Goal: Transaction & Acquisition: Subscribe to service/newsletter

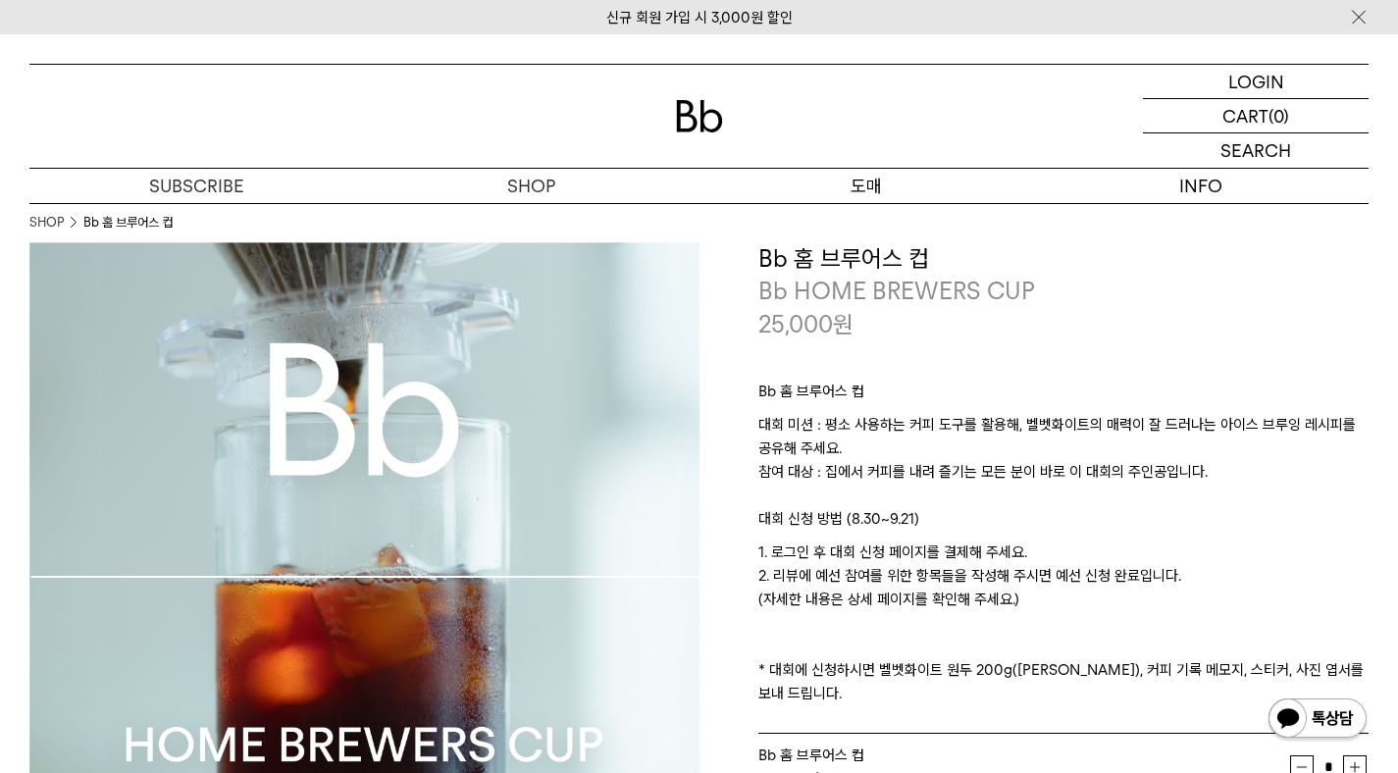
click at [878, 181] on p "도매" at bounding box center [867, 186] width 335 height 34
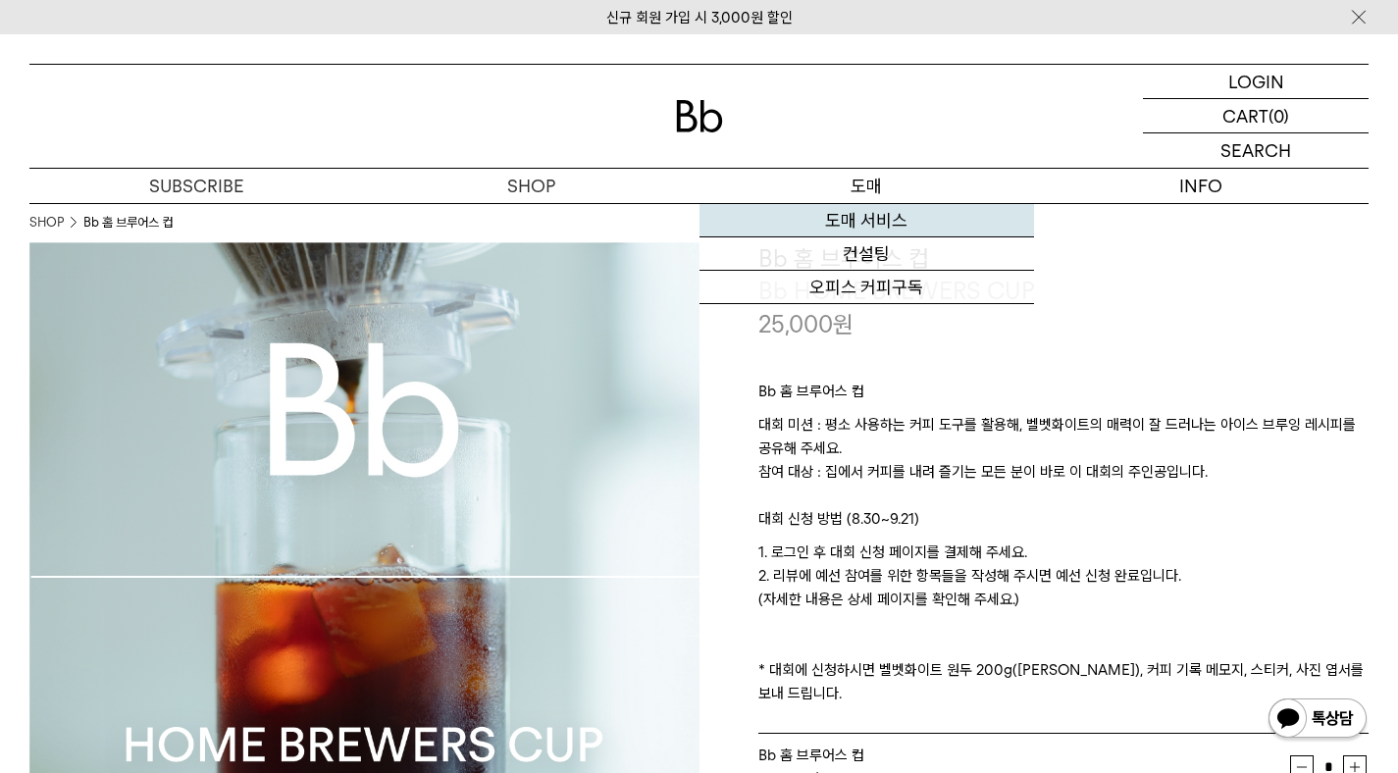
click at [861, 218] on link "도매 서비스" at bounding box center [867, 220] width 335 height 33
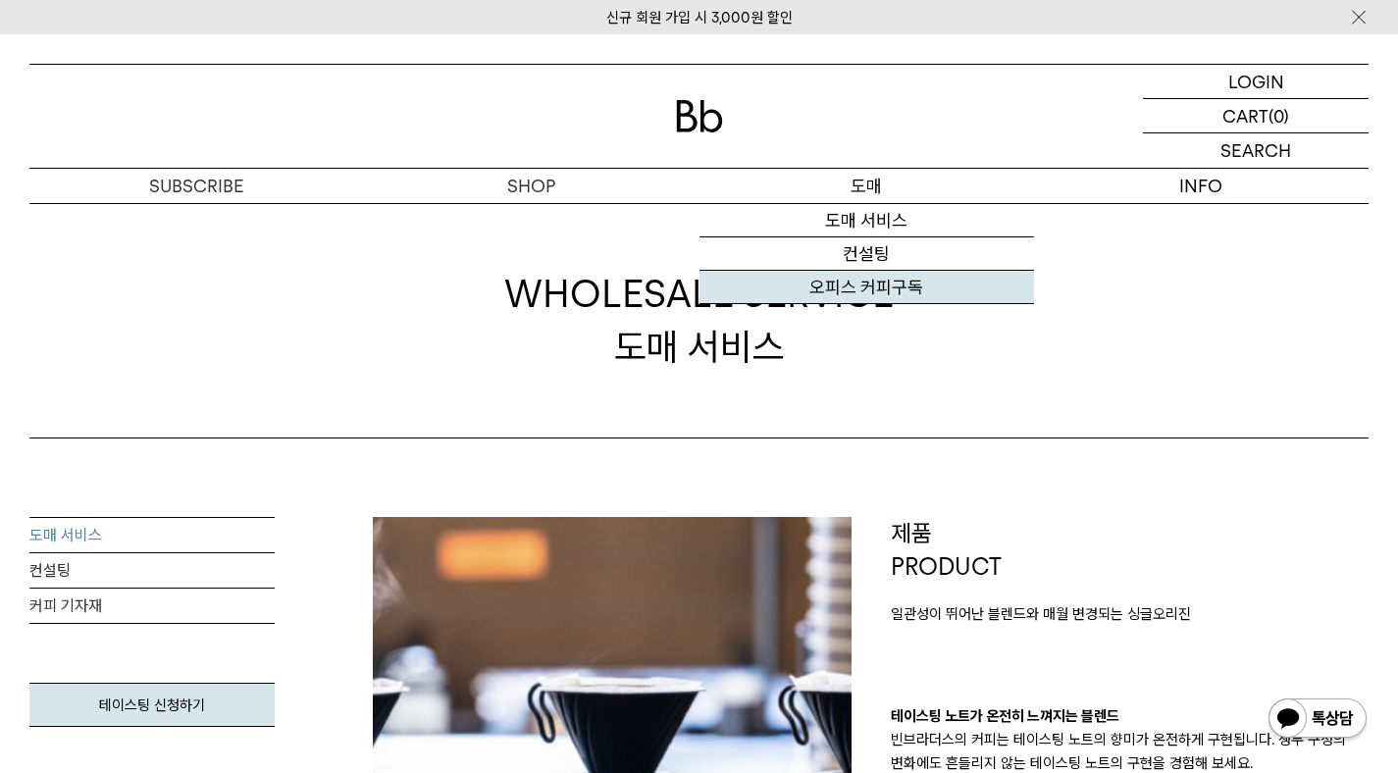
click at [860, 282] on link "오피스 커피구독" at bounding box center [867, 287] width 335 height 33
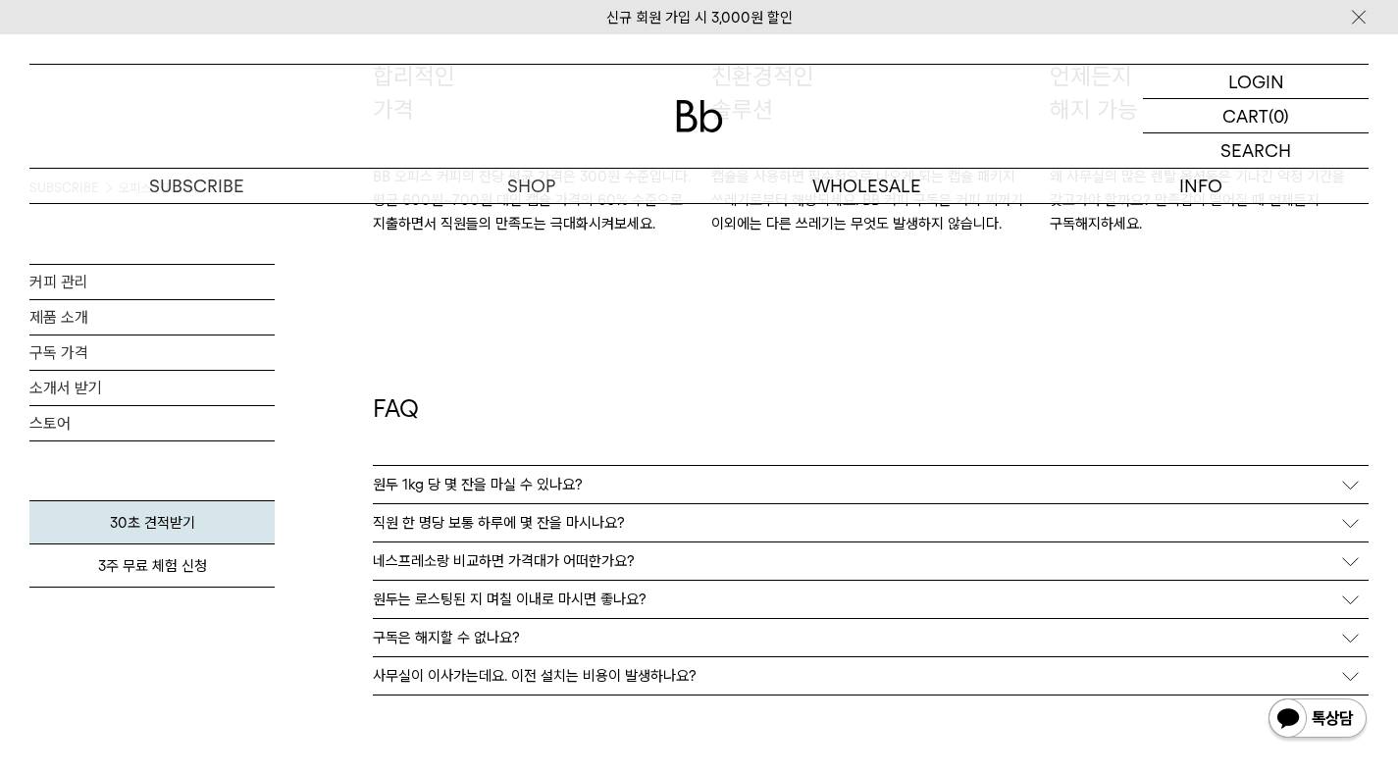
scroll to position [3416, 0]
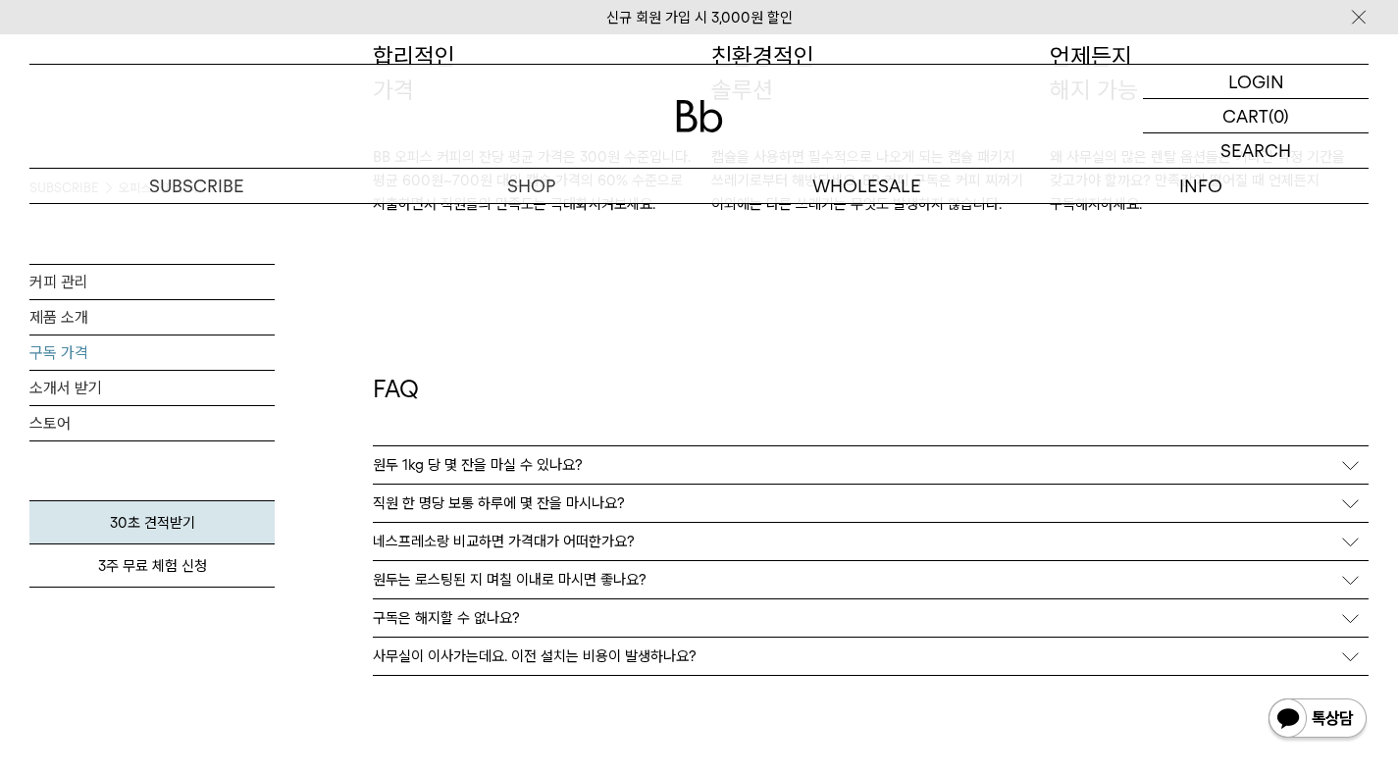
click at [82, 356] on link "구독 가격" at bounding box center [151, 353] width 245 height 34
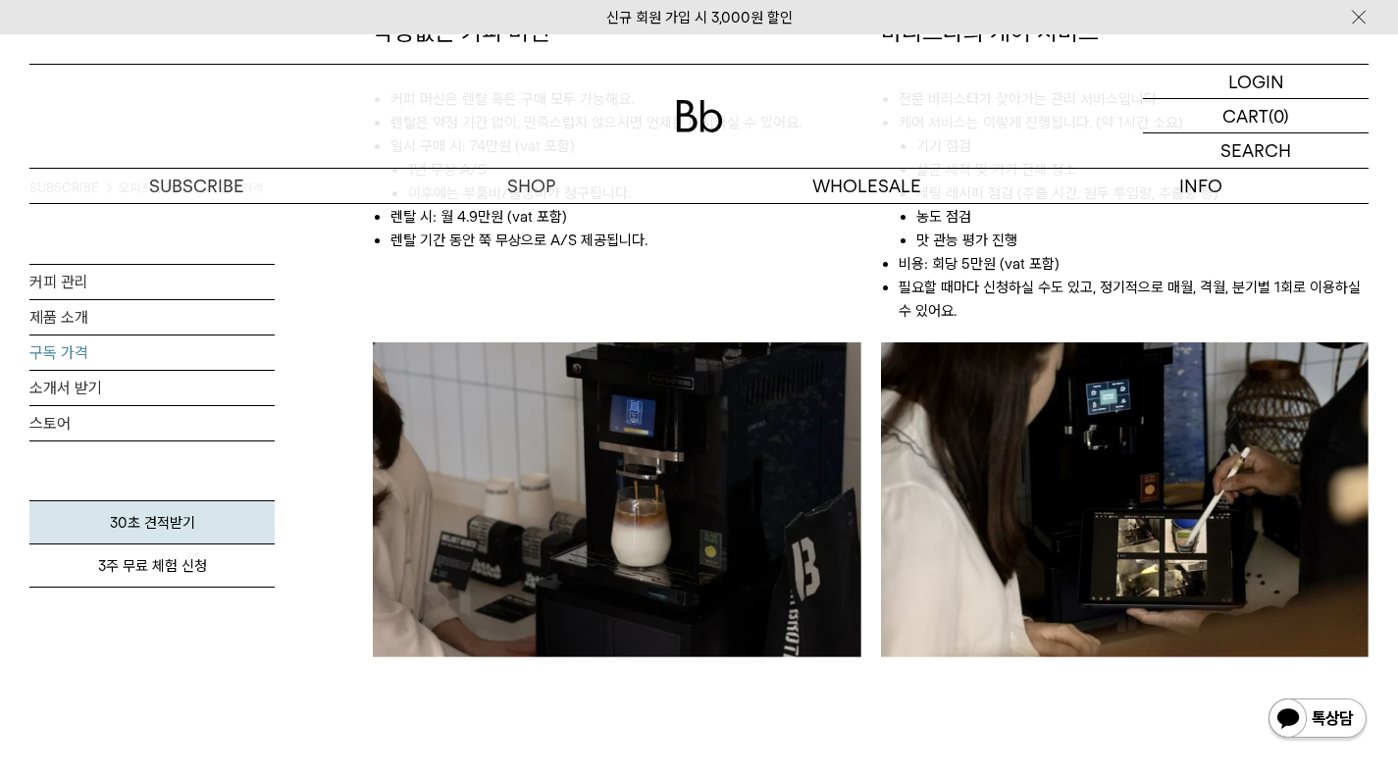
scroll to position [1339, 0]
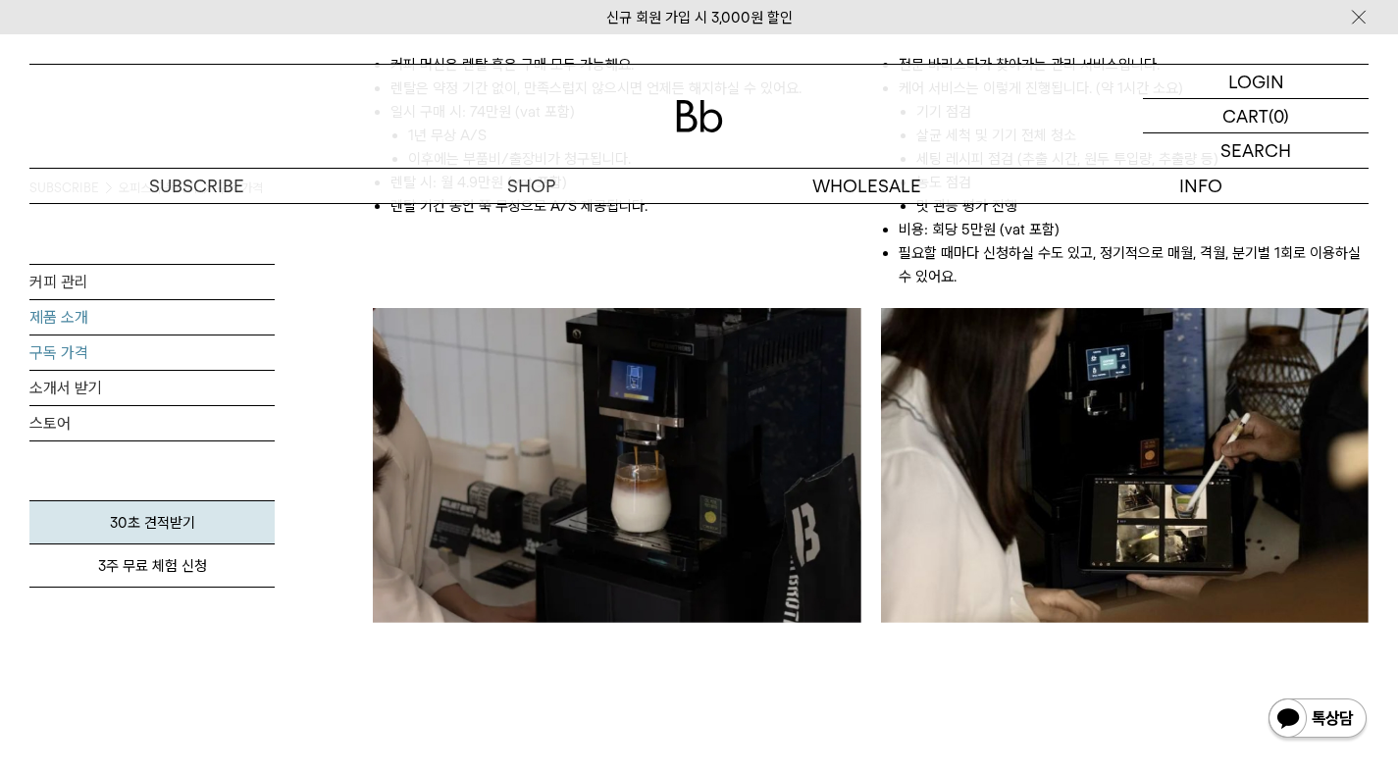
click at [60, 313] on link "제품 소개" at bounding box center [151, 317] width 245 height 34
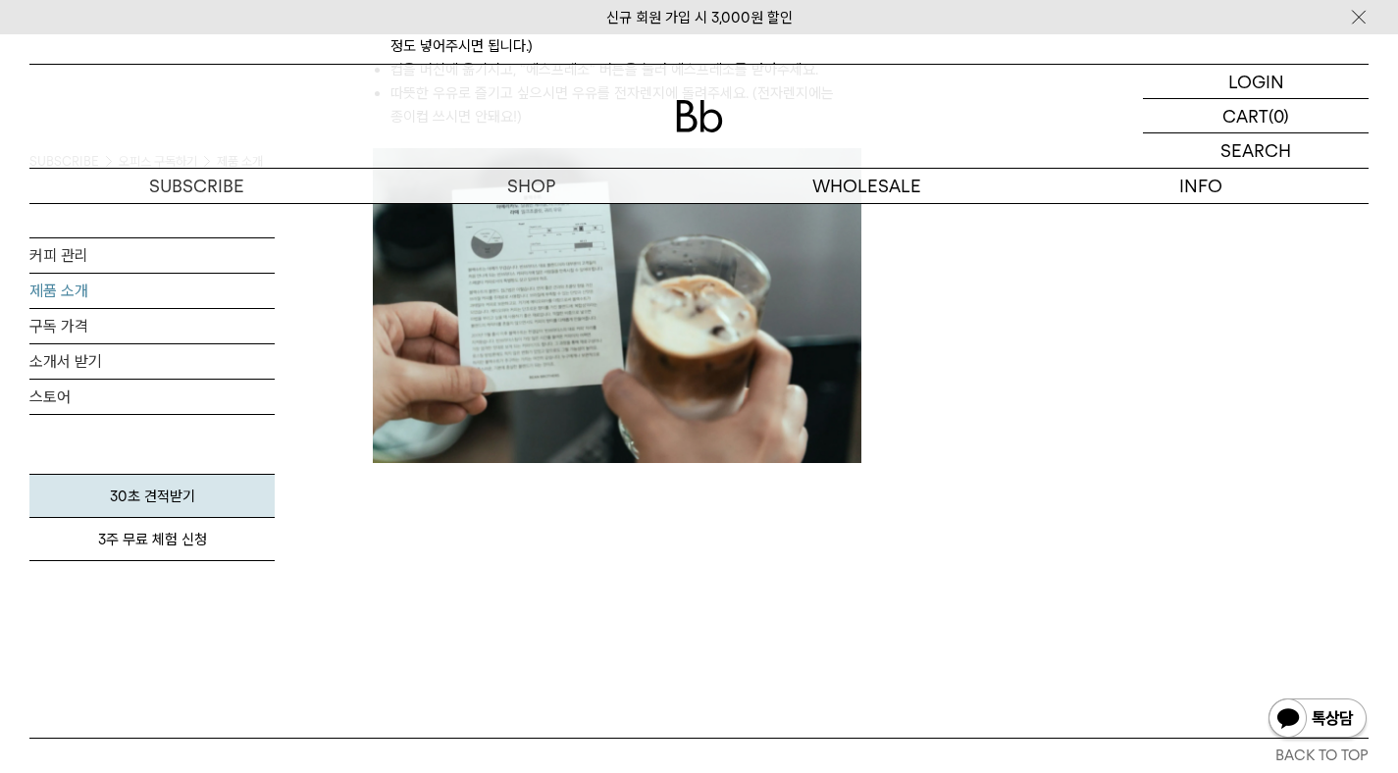
scroll to position [2278, 0]
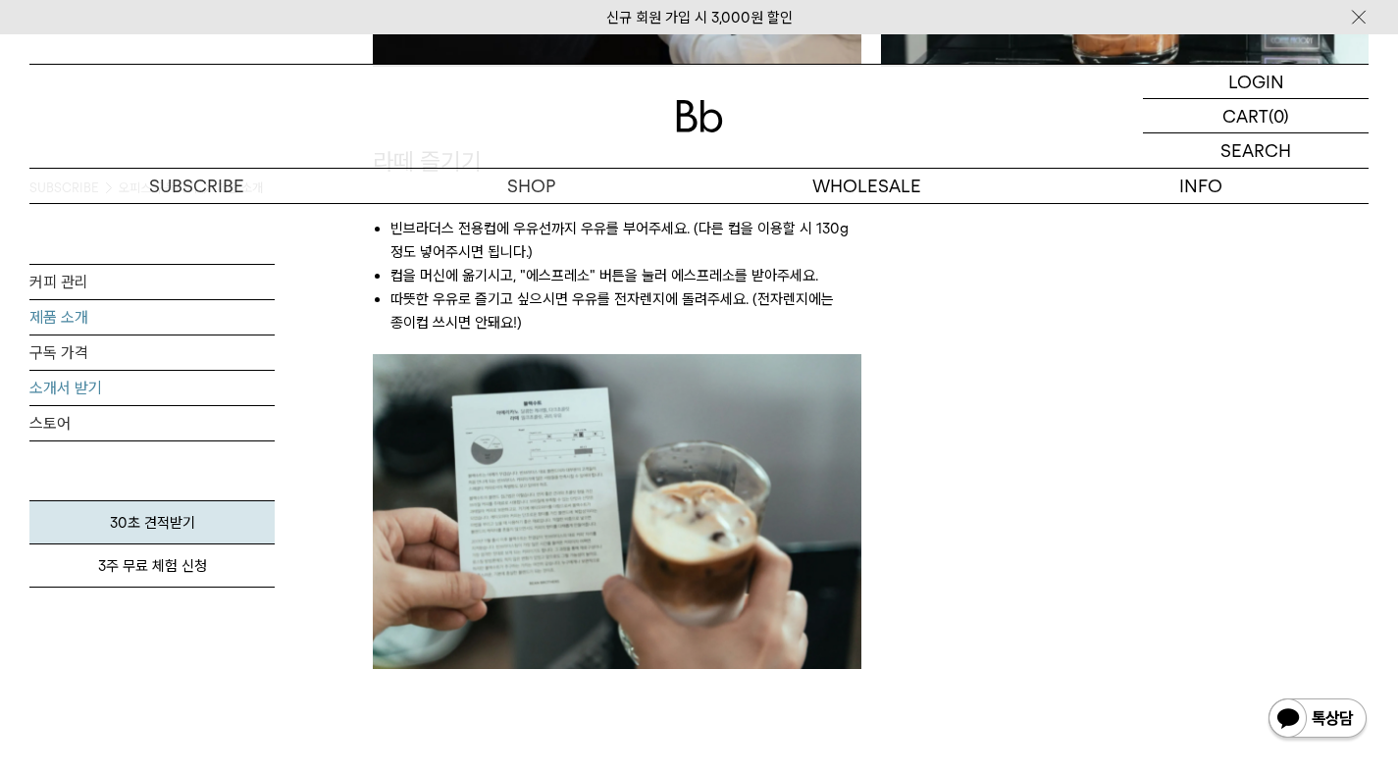
click at [154, 386] on link "소개서 받기" at bounding box center [151, 388] width 245 height 34
